Goal: Information Seeking & Learning: Learn about a topic

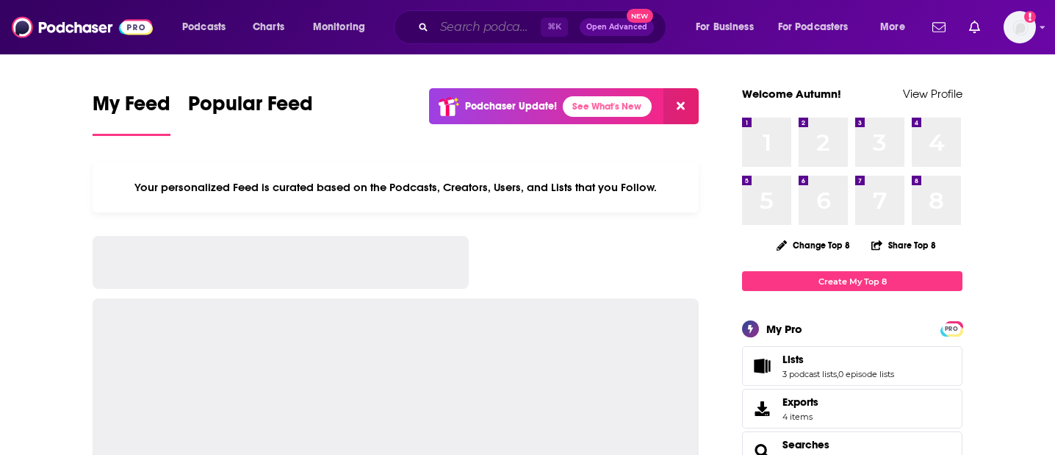
click at [461, 35] on input "Search podcasts, credits, & more..." at bounding box center [487, 27] width 107 height 24
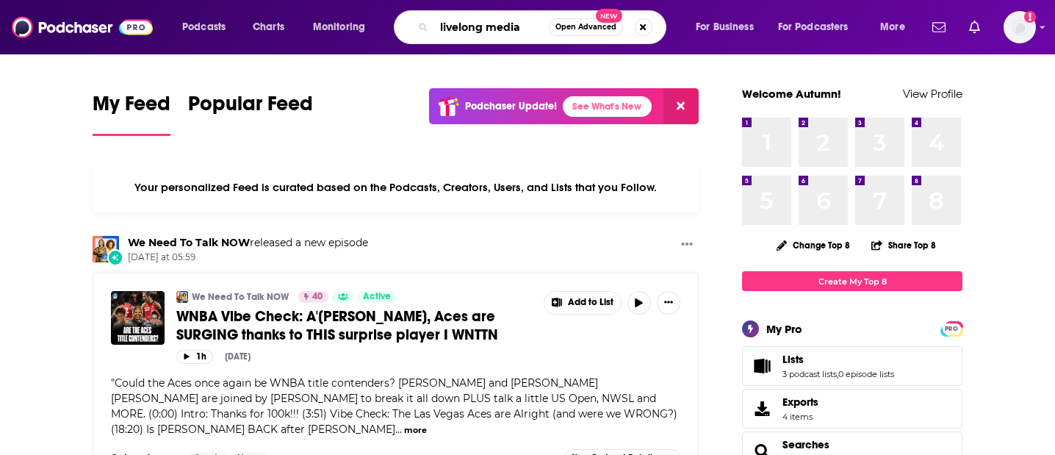
type input "livelong media"
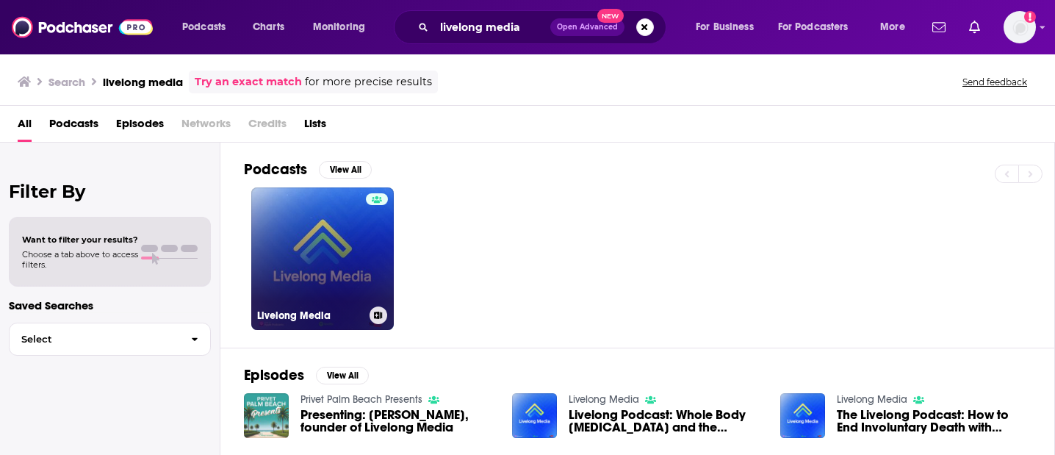
click at [343, 233] on link "Livelong Media" at bounding box center [322, 258] width 143 height 143
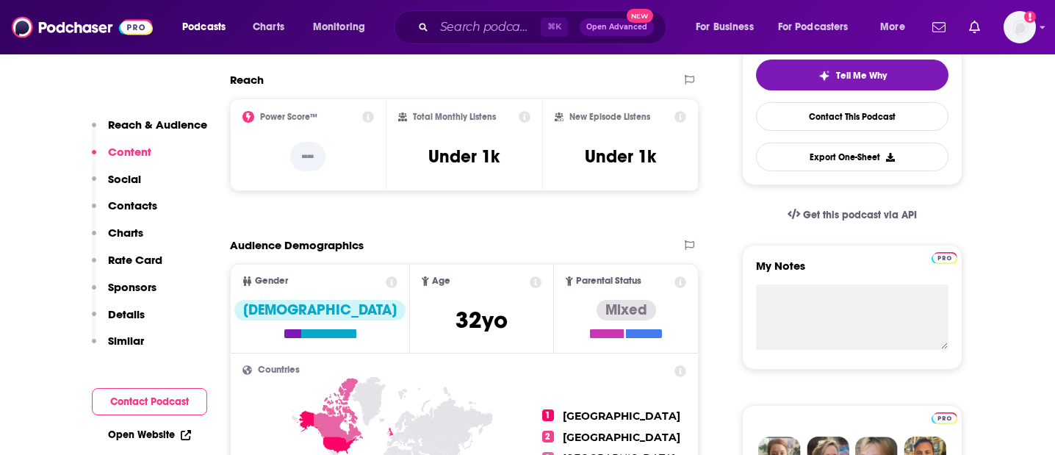
scroll to position [356, 0]
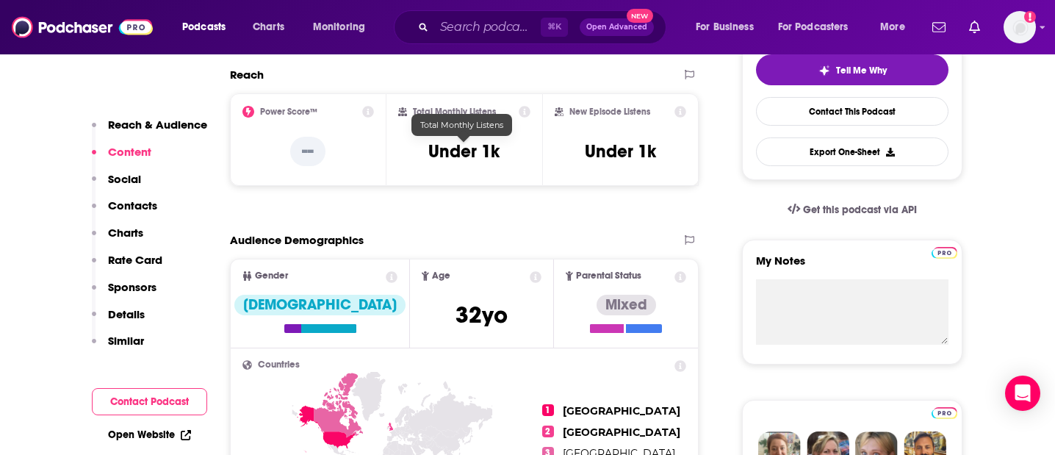
click at [475, 145] on h3 "Under 1k" at bounding box center [463, 151] width 71 height 22
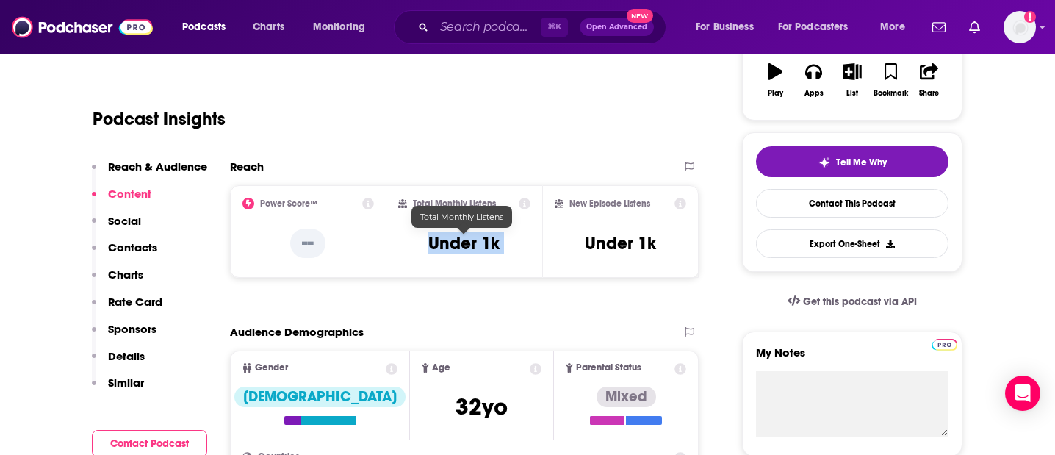
scroll to position [246, 0]
